Goal: Information Seeking & Learning: Find specific fact

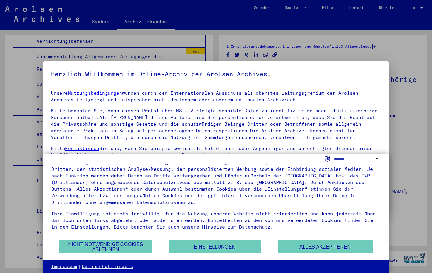
scroll to position [22, 0]
click at [129, 247] on button "Nicht notwendige Cookies ablehnen" at bounding box center [105, 246] width 92 height 13
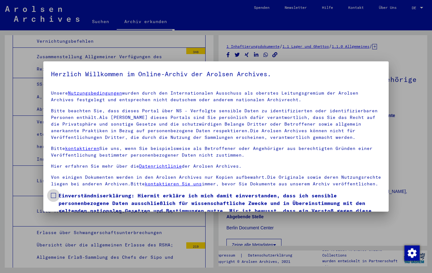
click at [57, 194] on label "Einverständniserklärung: Hiermit erkläre ich mich damit einverstanden, dass ich…" at bounding box center [216, 207] width 330 height 30
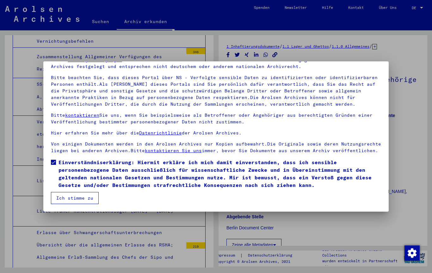
scroll to position [33, 0]
click at [80, 200] on button "Ich stimme zu" at bounding box center [75, 198] width 48 height 12
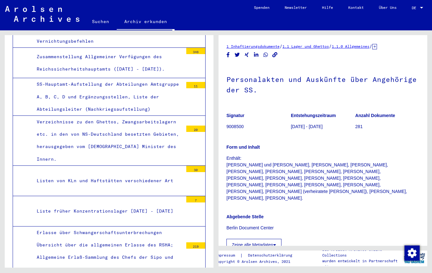
click at [269, 239] on button "Zeige alle Metadaten" at bounding box center [253, 245] width 55 height 12
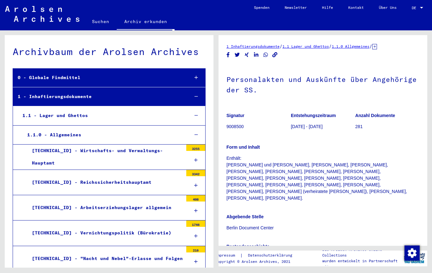
scroll to position [0, 0]
click at [94, 17] on link "Suchen" at bounding box center [100, 21] width 32 height 15
click at [88, 17] on link "Suchen" at bounding box center [100, 22] width 32 height 16
click at [101, 24] on link "Suchen" at bounding box center [100, 22] width 32 height 16
click at [97, 23] on link "Suchen" at bounding box center [100, 22] width 32 height 16
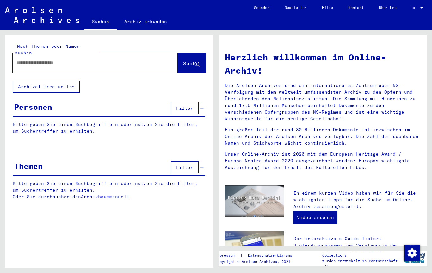
click at [21, 59] on input "text" at bounding box center [87, 62] width 142 height 7
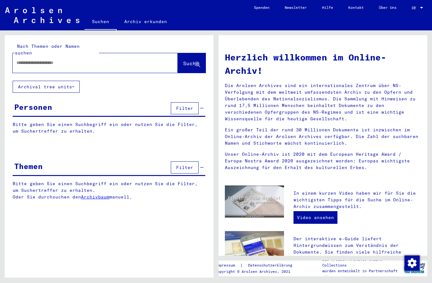
type input "*"
type input "**********"
click at [190, 60] on span "Suche" at bounding box center [191, 63] width 16 height 6
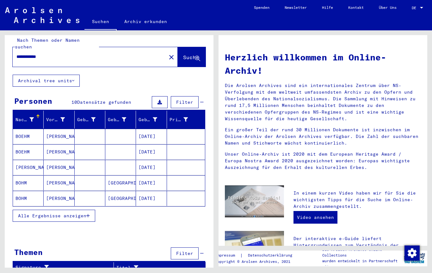
scroll to position [6, 0]
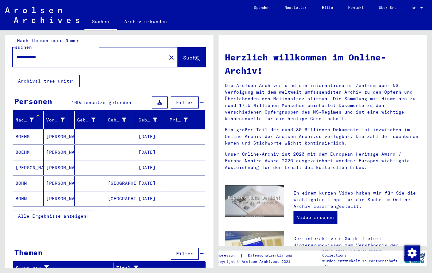
click at [74, 213] on span "Alle Ergebnisse anzeigen" at bounding box center [52, 216] width 68 height 6
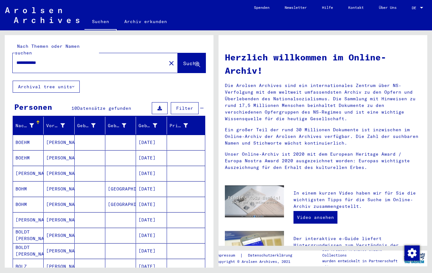
scroll to position [0, 0]
click at [56, 166] on mat-cell "[PERSON_NAME]" at bounding box center [59, 173] width 31 height 15
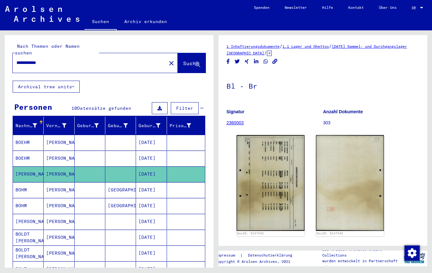
click at [298, 218] on img at bounding box center [271, 183] width 68 height 96
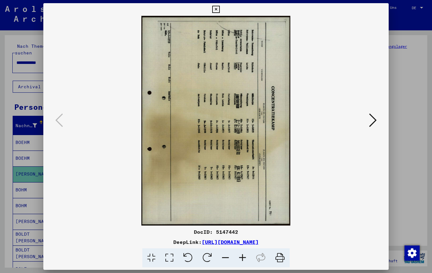
click at [416, 162] on div at bounding box center [216, 136] width 432 height 273
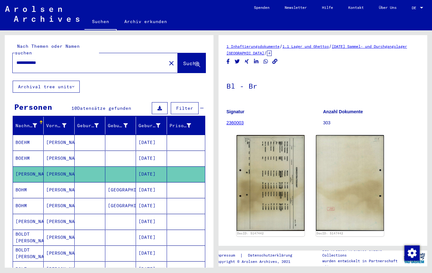
click at [358, 200] on img at bounding box center [350, 183] width 68 height 96
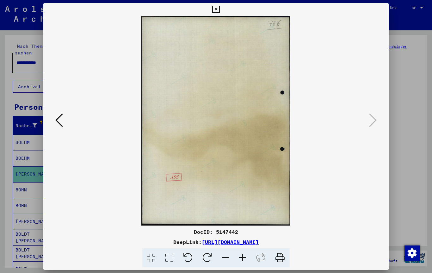
click at [406, 174] on div at bounding box center [216, 136] width 432 height 273
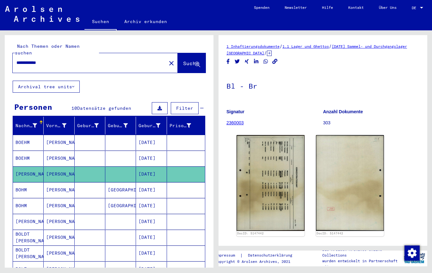
click at [283, 219] on img at bounding box center [271, 183] width 68 height 96
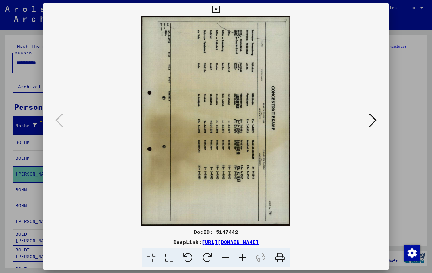
click at [185, 260] on icon at bounding box center [187, 257] width 19 height 19
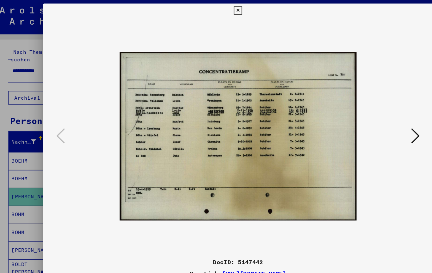
click at [219, 8] on icon at bounding box center [215, 10] width 7 height 8
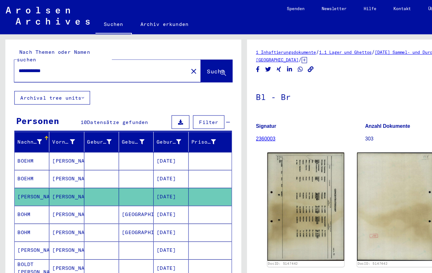
click at [375, 7] on link "Über Uns" at bounding box center [387, 7] width 33 height 15
